Goal: Book appointment/travel/reservation

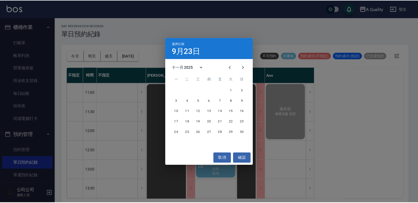
scroll to position [36, 0]
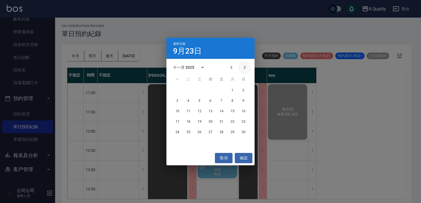
click at [240, 67] on button "Next month" at bounding box center [244, 67] width 13 height 13
click at [230, 67] on icon "Previous month" at bounding box center [231, 67] width 7 height 7
click at [188, 102] on button "4" at bounding box center [188, 101] width 10 height 10
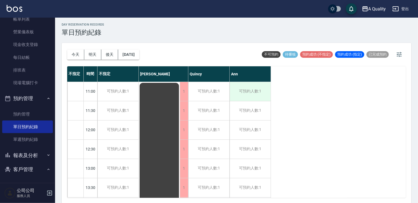
click at [255, 95] on div "可預約人數:1" at bounding box center [250, 91] width 41 height 19
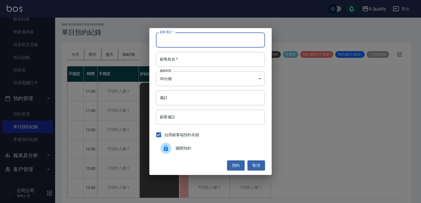
paste input "[PERSON_NAME] [PERSON_NAME]"
type input "[PERSON_NAME] [PERSON_NAME]"
drag, startPoint x: 172, startPoint y: 37, endPoint x: 173, endPoint y: 40, distance: 3.6
click at [140, 45] on div "顧客電話   * [PERSON_NAME] [PERSON_NAME] 顧客電話   * 顧客姓名   * 顧客姓名   * 服務時長 30分鐘 1 服務時…" at bounding box center [210, 101] width 421 height 203
drag, startPoint x: 178, startPoint y: 39, endPoint x: 165, endPoint y: 42, distance: 13.8
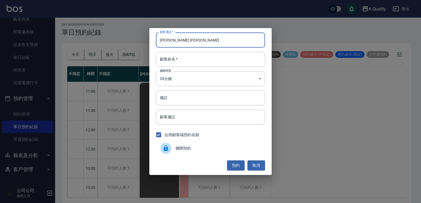
click at [152, 45] on div "顧客電話   * [PERSON_NAME] [PERSON_NAME] 顧客電話   * 顧客姓名   * 顧客姓名   * 服務時長 30分鐘 1 服務時…" at bounding box center [210, 101] width 122 height 147
type input "28"
click at [257, 164] on button "取消" at bounding box center [256, 166] width 18 height 10
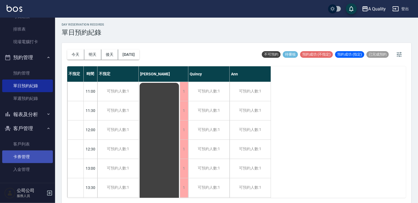
scroll to position [79, 0]
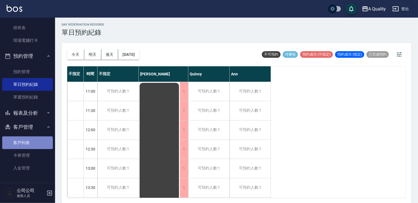
click at [27, 145] on link "客戶列表" at bounding box center [27, 143] width 51 height 13
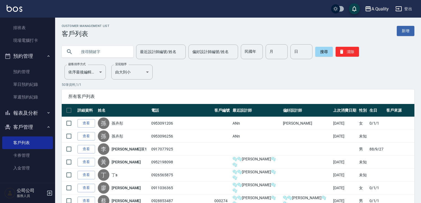
click at [105, 51] on input "text" at bounding box center [103, 51] width 52 height 15
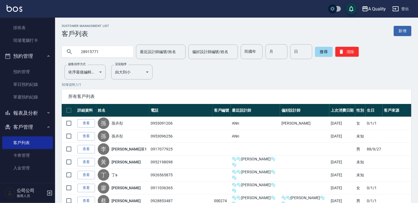
type input "28915771"
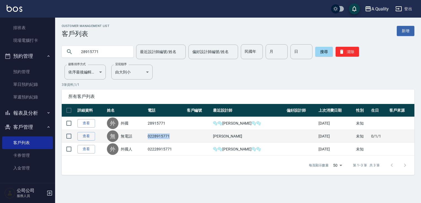
drag, startPoint x: 153, startPoint y: 136, endPoint x: 188, endPoint y: 136, distance: 34.4
click at [185, 136] on td "0228915771" at bounding box center [165, 136] width 39 height 13
drag, startPoint x: 188, startPoint y: 136, endPoint x: 170, endPoint y: 136, distance: 17.9
copy td "0228915771"
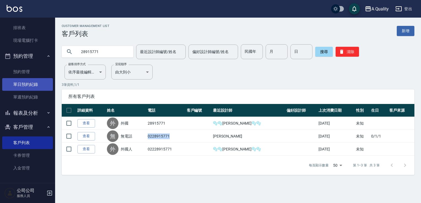
click at [26, 85] on link "單日預約紀錄" at bounding box center [27, 84] width 51 height 13
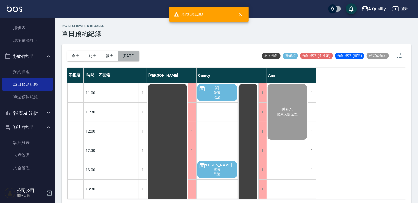
click at [132, 57] on button "[DATE]" at bounding box center [128, 56] width 21 height 10
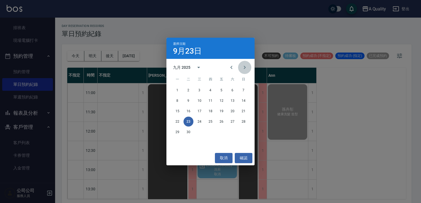
click at [247, 67] on icon "Next month" at bounding box center [244, 67] width 7 height 7
click at [247, 68] on icon "Next month" at bounding box center [244, 67] width 7 height 7
click at [192, 99] on button "4" at bounding box center [188, 101] width 10 height 10
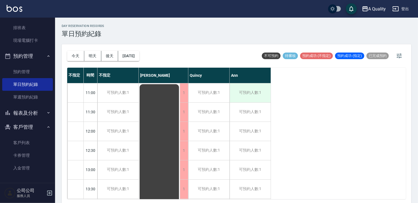
click at [246, 90] on div "可預約人數:1" at bounding box center [250, 92] width 41 height 19
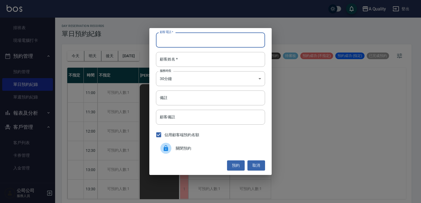
paste input "0228915771"
type input "0228915771"
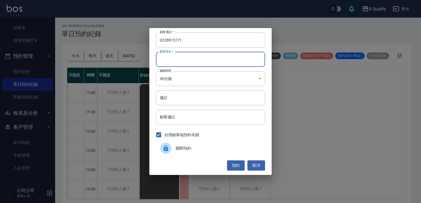
click at [175, 62] on input "顧客姓名   *" at bounding box center [210, 59] width 109 height 15
drag, startPoint x: 175, startPoint y: 61, endPoint x: 168, endPoint y: 60, distance: 6.4
click at [168, 60] on input "顧客姓名   *" at bounding box center [210, 59] width 109 height 15
type input "j6tert"
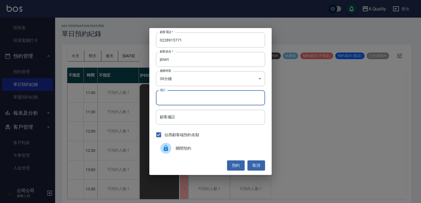
click at [173, 98] on input "備註" at bounding box center [210, 98] width 109 height 15
paste input "0228915771"
type input "0228915771"
drag, startPoint x: 187, startPoint y: 98, endPoint x: 110, endPoint y: 102, distance: 76.9
click at [110, 102] on div "顧客電話   * [PHONE_NUMBER] 顧客電話   * 顧客姓名   * j6tert 顧客姓名   * 服務時長 30分鐘 1 服務時長 備註 0…" at bounding box center [210, 101] width 421 height 203
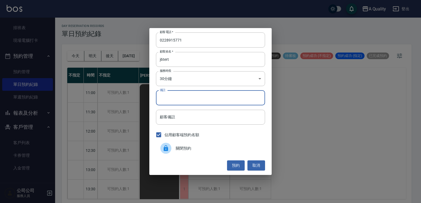
paste input "[PERSON_NAME] [PERSON_NAME]"
type input "[PERSON_NAME] [PERSON_NAME] kc"
click at [178, 80] on body "A Quality 登出 櫃檯作業 打帳單 帳單列表 營業儀表板 現金收支登錄 每日結帳 排班表 現場電腦打卡 預約管理 預約管理 單日預約紀錄 單週預約紀錄…" at bounding box center [210, 102] width 421 height 205
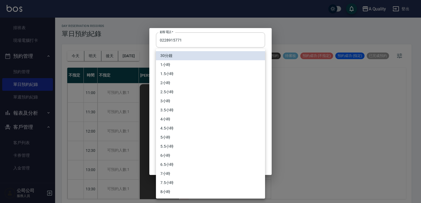
click at [173, 101] on li "3小時" at bounding box center [210, 101] width 109 height 9
type input "6"
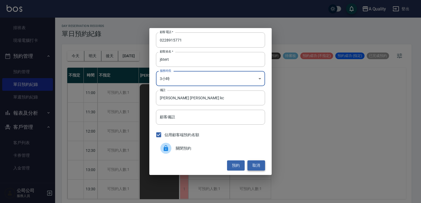
click at [257, 166] on button "取消" at bounding box center [256, 166] width 18 height 10
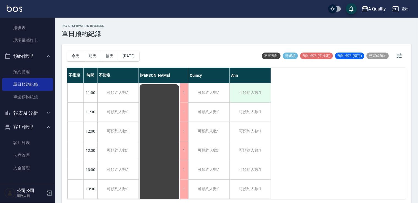
click at [250, 93] on div "可預約人數:1" at bounding box center [250, 92] width 41 height 19
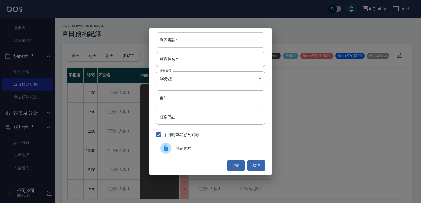
click at [180, 44] on input "顧客電話   *" at bounding box center [210, 40] width 109 height 15
paste input "Is 11 o'clock on [DATE] possible?"
type input "Is 11 o'clock on [DATE] possible?"
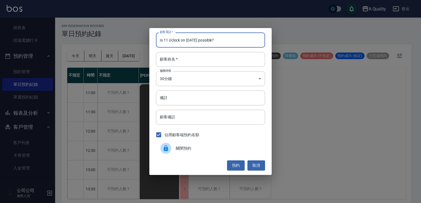
drag, startPoint x: 161, startPoint y: 42, endPoint x: 88, endPoint y: 48, distance: 73.2
click at [88, 48] on div "顧客電話   * Is 11 o'clock on [DATE] possible? 顧客電話   * 顧客姓名   * 顧客姓名   * 服務時長 30分鐘…" at bounding box center [210, 101] width 421 height 203
type input "0228915771"
click at [176, 63] on input "顧客姓名   *" at bounding box center [210, 59] width 109 height 15
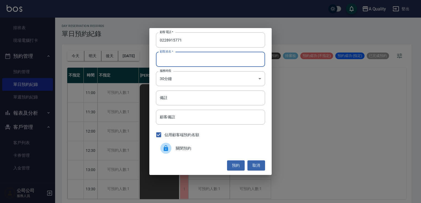
type input "j6tert"
type input "[PERSON_NAME] [PERSON_NAME] kc"
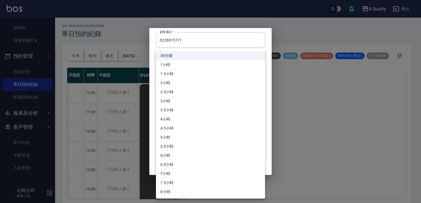
click at [175, 82] on body "A Quality 登出 櫃檯作業 打帳單 帳單列表 營業儀表板 現金收支登錄 每日結帳 排班表 現場電腦打卡 預約管理 預約管理 單日預約紀錄 單週預約紀錄…" at bounding box center [210, 102] width 421 height 205
click at [167, 101] on li "3小時" at bounding box center [210, 101] width 109 height 9
type input "6"
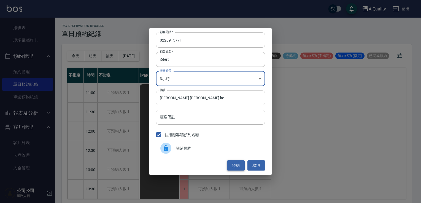
click at [237, 168] on button "預約" at bounding box center [236, 166] width 18 height 10
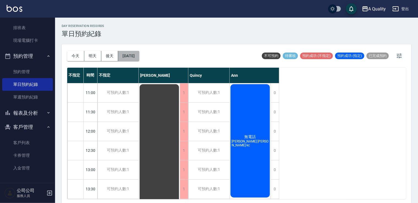
click at [134, 55] on button "[DATE]" at bounding box center [128, 56] width 21 height 10
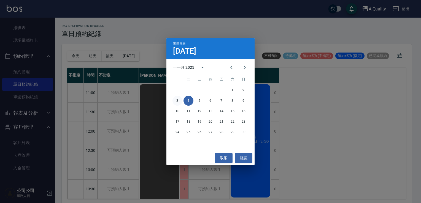
click at [174, 103] on button "3" at bounding box center [177, 101] width 10 height 10
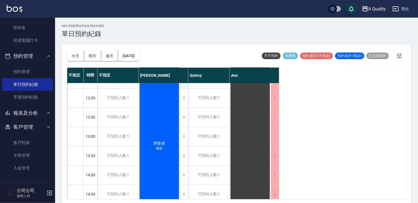
scroll to position [55, 0]
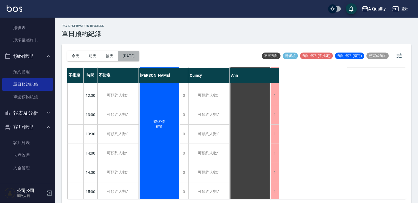
click at [139, 60] on button "[DATE]" at bounding box center [128, 56] width 21 height 10
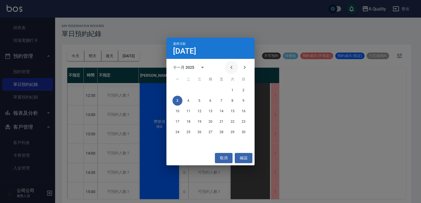
click at [231, 66] on icon "Previous month" at bounding box center [231, 67] width 7 height 7
click at [211, 133] on button "30" at bounding box center [210, 132] width 10 height 10
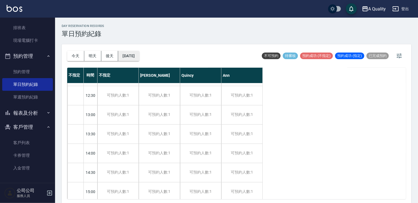
click at [136, 60] on button "[DATE]" at bounding box center [128, 56] width 21 height 10
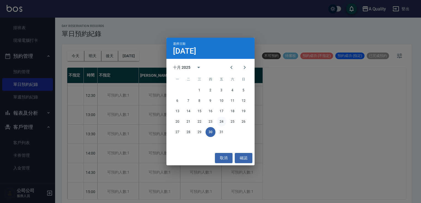
click at [220, 121] on button "24" at bounding box center [221, 122] width 10 height 10
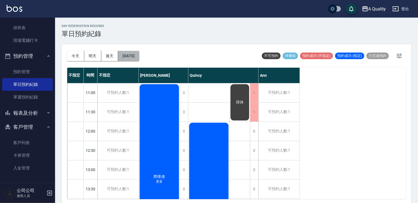
click at [133, 54] on button "[DATE]" at bounding box center [128, 56] width 21 height 10
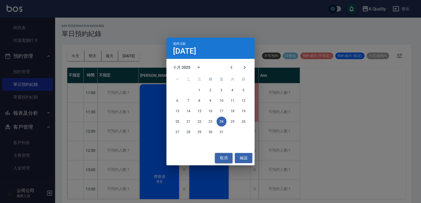
click at [227, 158] on button "取消" at bounding box center [224, 158] width 18 height 10
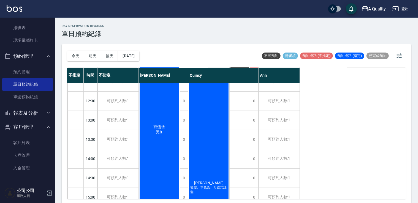
scroll to position [83, 0]
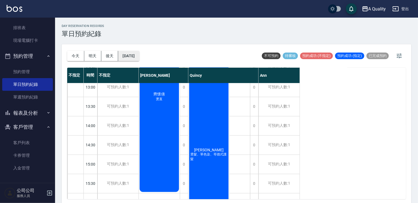
click at [139, 55] on button "[DATE]" at bounding box center [128, 56] width 21 height 10
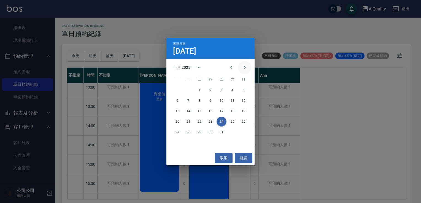
click at [244, 70] on icon "Next month" at bounding box center [244, 67] width 7 height 7
click at [187, 101] on button "4" at bounding box center [188, 101] width 10 height 10
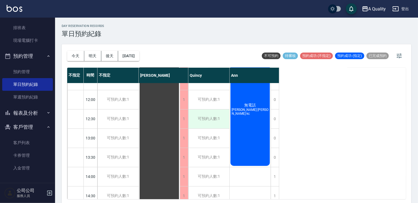
scroll to position [55, 0]
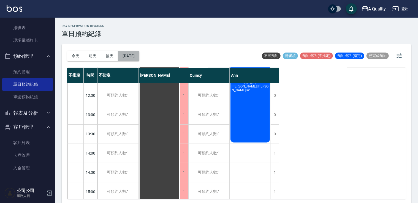
click at [139, 56] on button "[DATE]" at bounding box center [128, 56] width 21 height 10
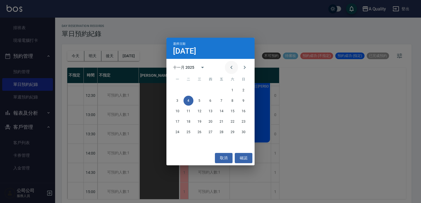
click at [230, 64] on icon "Previous month" at bounding box center [231, 67] width 7 height 7
click at [201, 89] on button "1" at bounding box center [199, 90] width 10 height 10
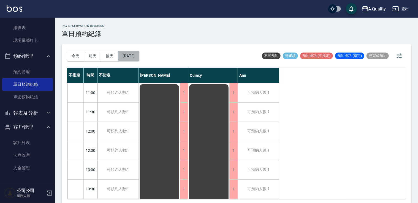
click at [131, 57] on button "[DATE]" at bounding box center [128, 56] width 21 height 10
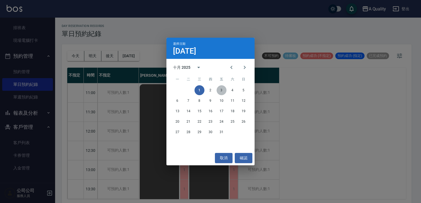
click at [222, 92] on button "3" at bounding box center [221, 90] width 10 height 10
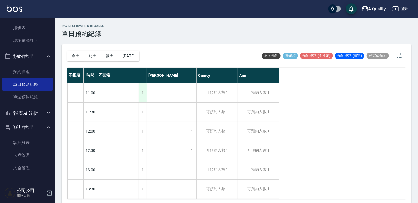
click at [144, 96] on div "1" at bounding box center [143, 92] width 8 height 19
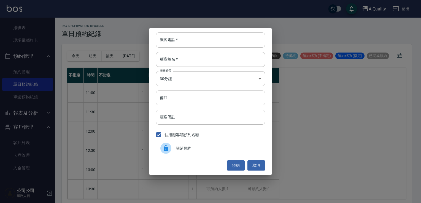
click at [171, 144] on div at bounding box center [167, 148] width 15 height 11
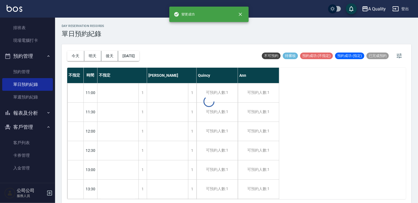
click at [143, 116] on div at bounding box center [209, 101] width 418 height 203
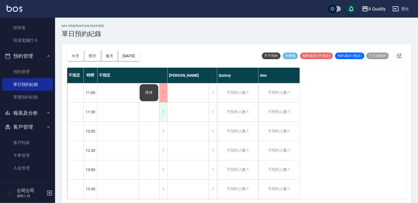
click at [164, 113] on div "1" at bounding box center [163, 112] width 8 height 19
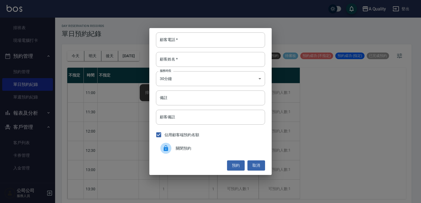
click at [177, 148] on span "關閉預約" at bounding box center [218, 149] width 85 height 6
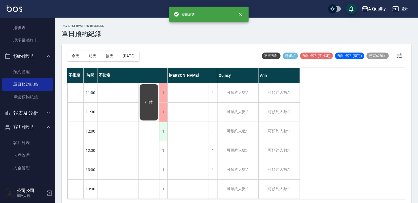
click at [161, 132] on div "1" at bounding box center [163, 131] width 8 height 19
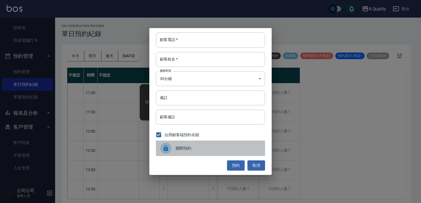
drag, startPoint x: 183, startPoint y: 150, endPoint x: 173, endPoint y: 154, distance: 10.6
click at [182, 150] on span "關閉預約" at bounding box center [218, 149] width 85 height 6
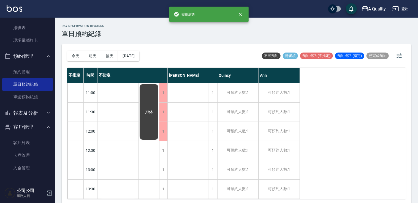
click at [163, 170] on div "1" at bounding box center [163, 170] width 8 height 19
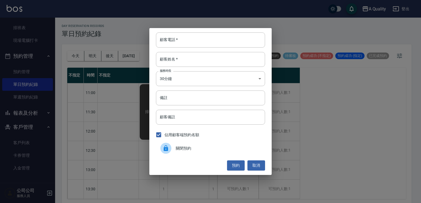
click at [180, 147] on span "關閉預約" at bounding box center [218, 149] width 85 height 6
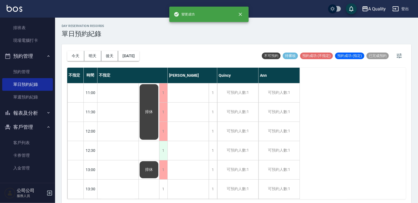
click at [165, 145] on div "1" at bounding box center [163, 150] width 8 height 19
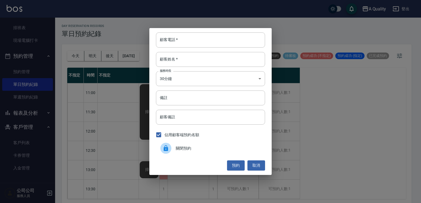
click at [182, 150] on span "關閉預約" at bounding box center [218, 149] width 85 height 6
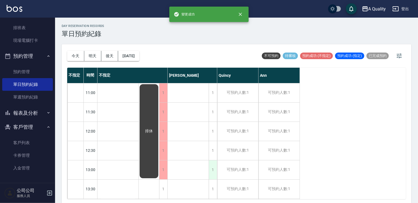
click at [213, 170] on div "1" at bounding box center [213, 170] width 8 height 19
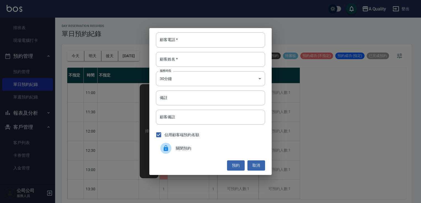
drag, startPoint x: 205, startPoint y: 147, endPoint x: 212, endPoint y: 152, distance: 8.6
click at [205, 148] on span "關閉預約" at bounding box center [218, 149] width 85 height 6
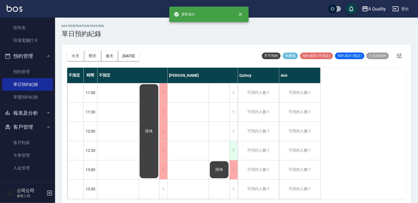
click at [235, 151] on div "1" at bounding box center [233, 150] width 8 height 19
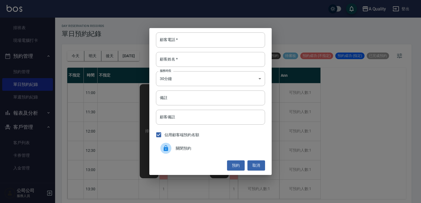
click at [222, 151] on span "關閉預約" at bounding box center [218, 149] width 85 height 6
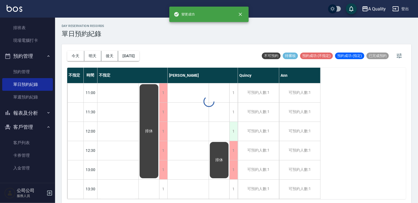
click at [236, 132] on div "1" at bounding box center [233, 131] width 8 height 19
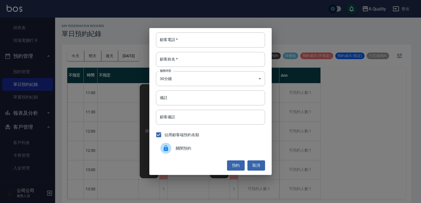
click at [225, 145] on div "關閉預約" at bounding box center [210, 148] width 109 height 15
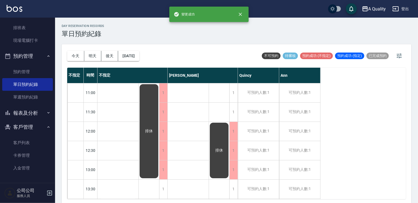
click at [233, 114] on div "1" at bounding box center [233, 112] width 8 height 19
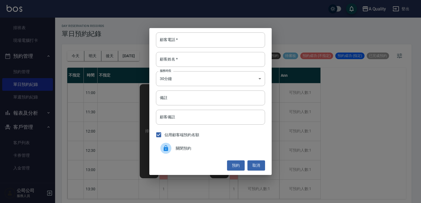
drag, startPoint x: 226, startPoint y: 148, endPoint x: 226, endPoint y: 144, distance: 4.4
click at [226, 146] on span "關閉預約" at bounding box center [218, 149] width 85 height 6
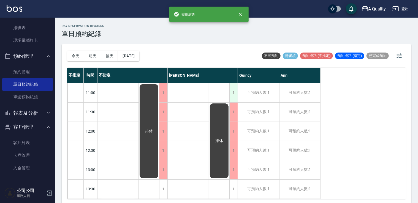
click at [235, 95] on div "1" at bounding box center [233, 92] width 8 height 19
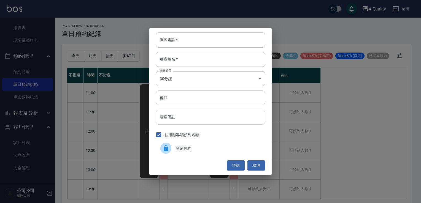
drag, startPoint x: 216, startPoint y: 146, endPoint x: 241, endPoint y: 115, distance: 39.7
click at [216, 146] on span "關閉預約" at bounding box center [218, 149] width 85 height 6
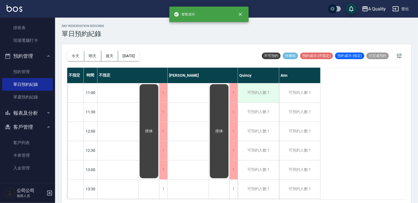
click at [270, 92] on div "可預約人數:1" at bounding box center [258, 92] width 41 height 19
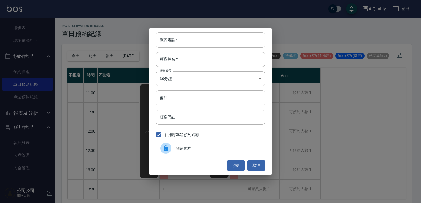
click at [235, 150] on span "關閉預約" at bounding box center [218, 149] width 85 height 6
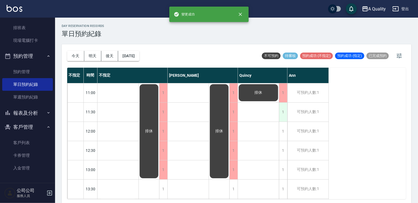
click at [282, 115] on div "1" at bounding box center [283, 112] width 8 height 19
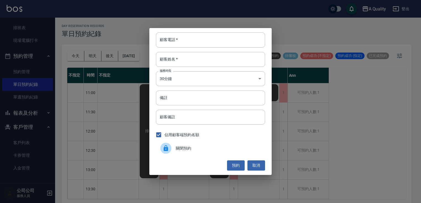
click at [226, 148] on span "關閉預約" at bounding box center [218, 149] width 85 height 6
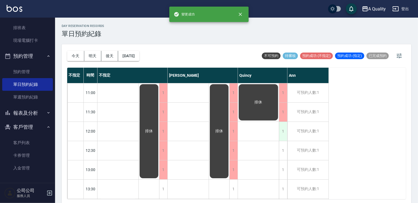
click at [281, 134] on div "1" at bounding box center [283, 131] width 8 height 19
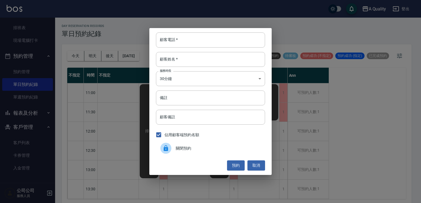
click at [237, 154] on div "關閉預約" at bounding box center [210, 148] width 109 height 15
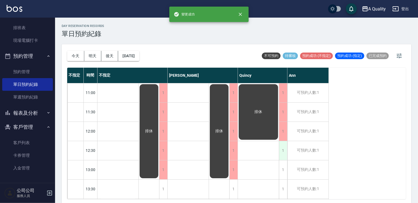
click at [284, 155] on div "1" at bounding box center [283, 150] width 8 height 19
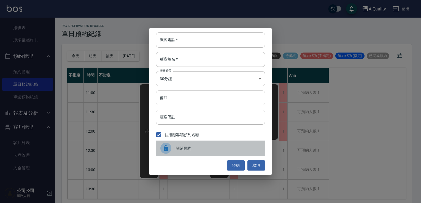
drag, startPoint x: 226, startPoint y: 147, endPoint x: 261, endPoint y: 151, distance: 35.2
click at [231, 149] on span "關閉預約" at bounding box center [218, 149] width 85 height 6
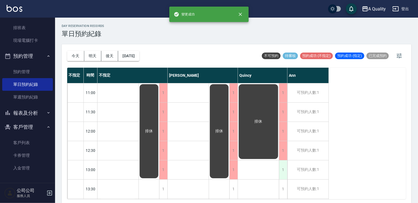
click at [282, 174] on div "1" at bounding box center [283, 170] width 8 height 19
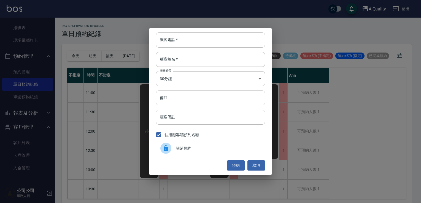
drag, startPoint x: 235, startPoint y: 149, endPoint x: 239, endPoint y: 148, distance: 3.9
click at [237, 149] on span "關閉預約" at bounding box center [218, 149] width 85 height 6
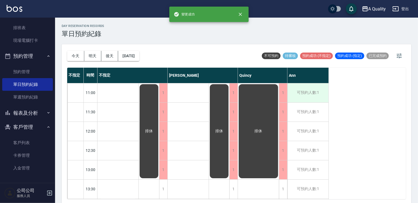
click at [307, 94] on div "可預約人數:1" at bounding box center [308, 92] width 41 height 19
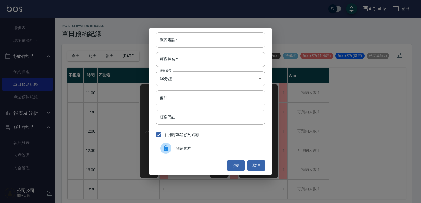
drag, startPoint x: 228, startPoint y: 153, endPoint x: 235, endPoint y: 149, distance: 7.6
click at [232, 150] on div "關閉預約" at bounding box center [210, 148] width 109 height 15
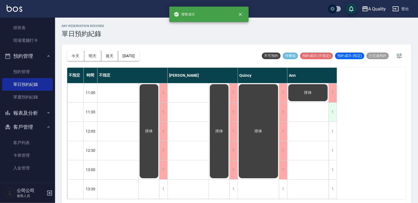
click at [331, 110] on div "1" at bounding box center [333, 112] width 8 height 19
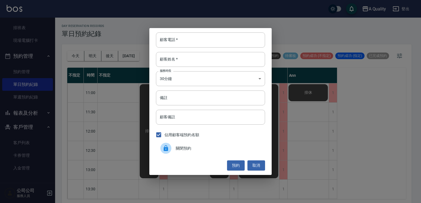
drag, startPoint x: 245, startPoint y: 148, endPoint x: 274, endPoint y: 137, distance: 30.7
click at [247, 148] on span "關閉預約" at bounding box center [218, 149] width 85 height 6
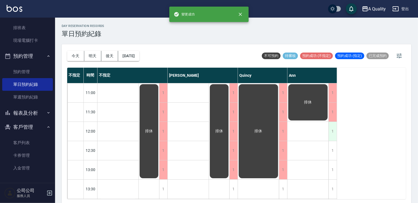
click at [331, 130] on div "1" at bounding box center [333, 131] width 8 height 19
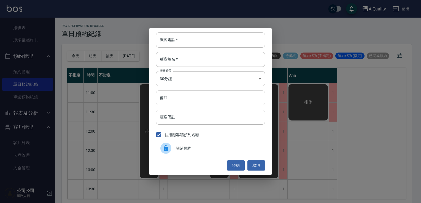
click at [238, 146] on span "關閉預約" at bounding box center [218, 149] width 85 height 6
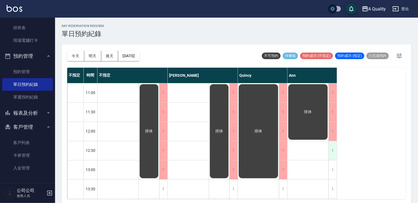
click at [330, 149] on div "1" at bounding box center [333, 150] width 8 height 19
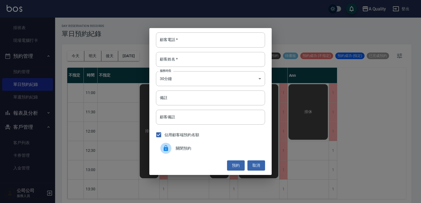
drag, startPoint x: 244, startPoint y: 146, endPoint x: 292, endPoint y: 147, distance: 48.2
click at [245, 146] on span "關閉預約" at bounding box center [218, 149] width 85 height 6
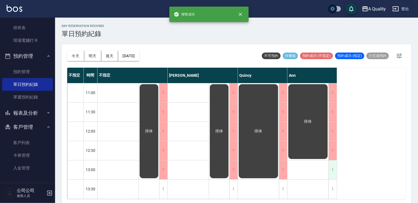
click at [334, 170] on div "1" at bounding box center [333, 170] width 8 height 19
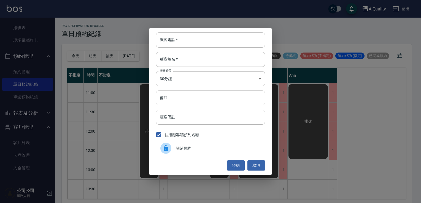
click at [211, 147] on span "關閉預約" at bounding box center [218, 149] width 85 height 6
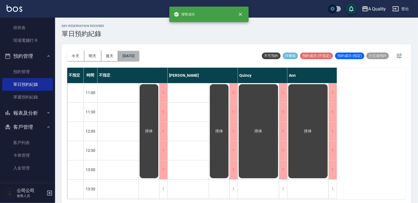
click at [139, 53] on button "[DATE]" at bounding box center [128, 56] width 21 height 10
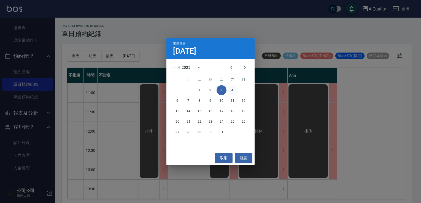
click at [232, 86] on button "4" at bounding box center [233, 90] width 10 height 10
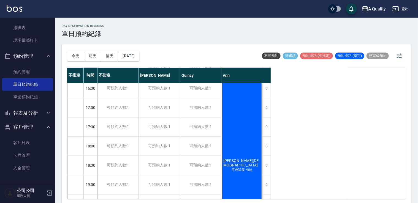
scroll to position [136, 0]
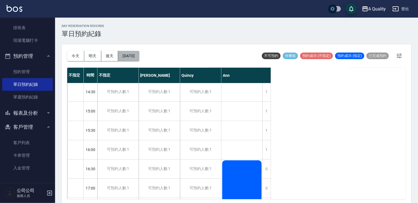
click at [139, 56] on button "[DATE]" at bounding box center [128, 56] width 21 height 10
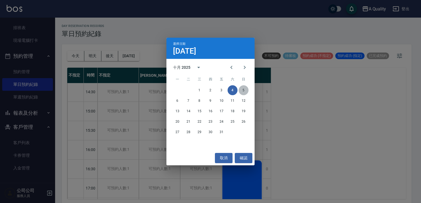
click at [246, 91] on button "5" at bounding box center [244, 90] width 10 height 10
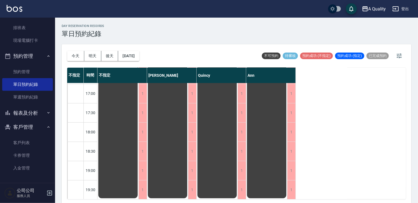
scroll to position [235, 0]
click at [139, 50] on div "[DATE] [DATE] [DATE] [DATE]" at bounding box center [103, 55] width 72 height 23
click at [139, 53] on button "[DATE]" at bounding box center [128, 56] width 21 height 10
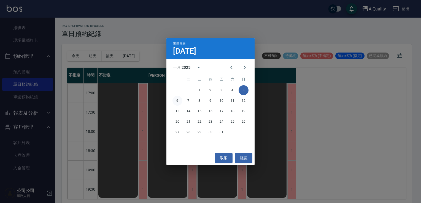
drag, startPoint x: 175, startPoint y: 101, endPoint x: 181, endPoint y: 99, distance: 5.8
click at [175, 101] on button "6" at bounding box center [177, 101] width 10 height 10
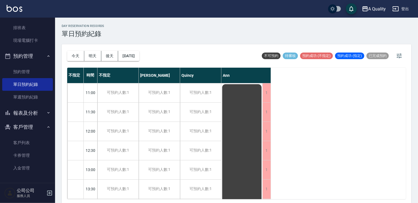
click at [132, 50] on div "[DATE] [DATE] [DATE] [DATE]" at bounding box center [103, 55] width 72 height 23
click at [132, 51] on button "[DATE]" at bounding box center [128, 56] width 21 height 10
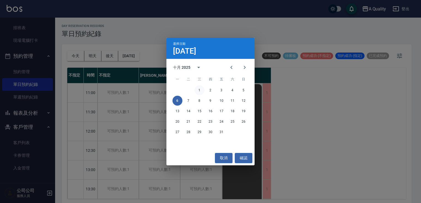
click at [197, 88] on button "1" at bounding box center [199, 90] width 10 height 10
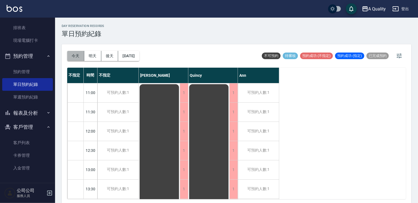
click at [73, 58] on button "今天" at bounding box center [75, 56] width 17 height 10
